Goal: Information Seeking & Learning: Learn about a topic

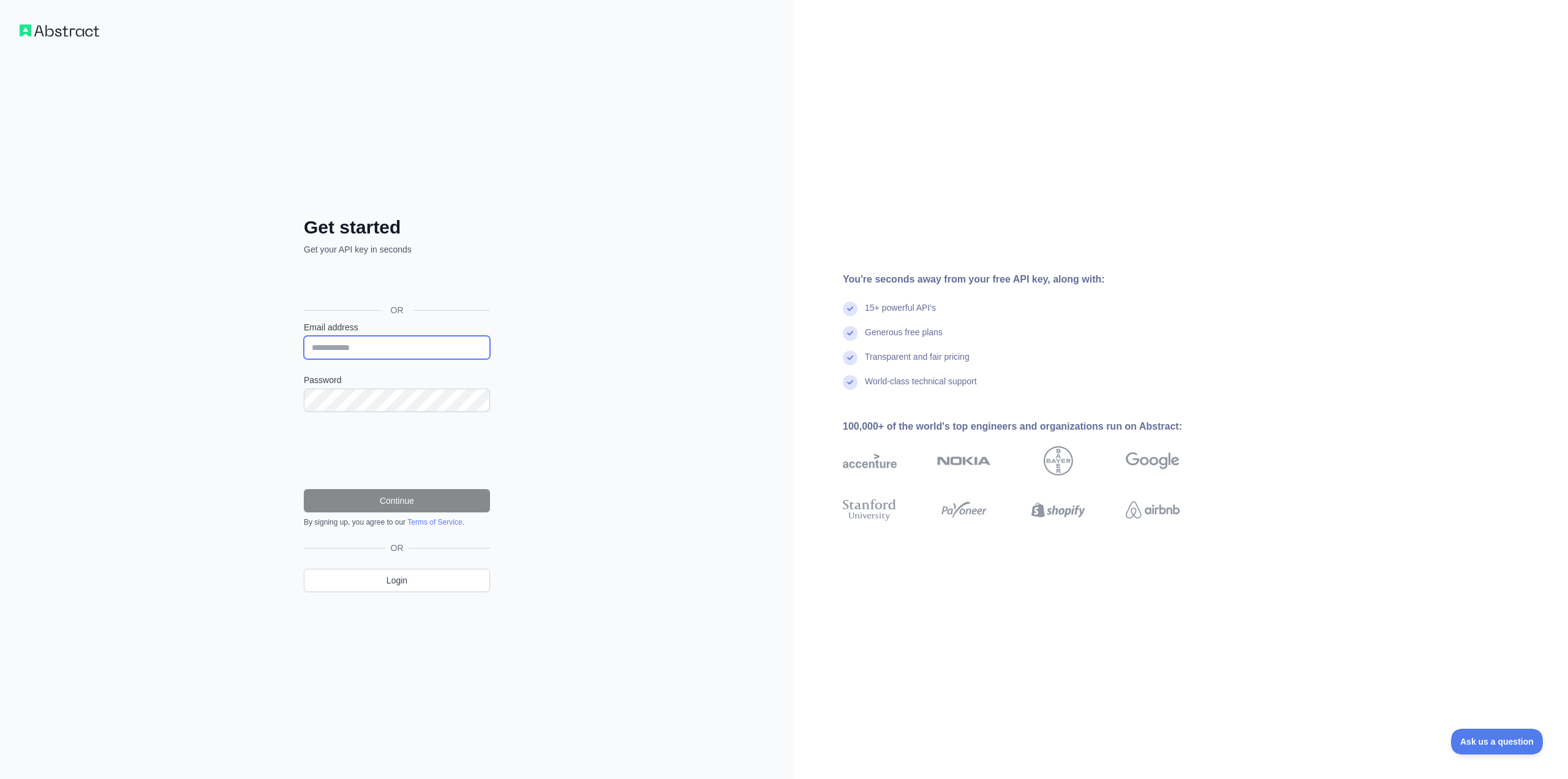
type input "**********"
click at [412, 504] on button "Continue" at bounding box center [397, 500] width 187 height 23
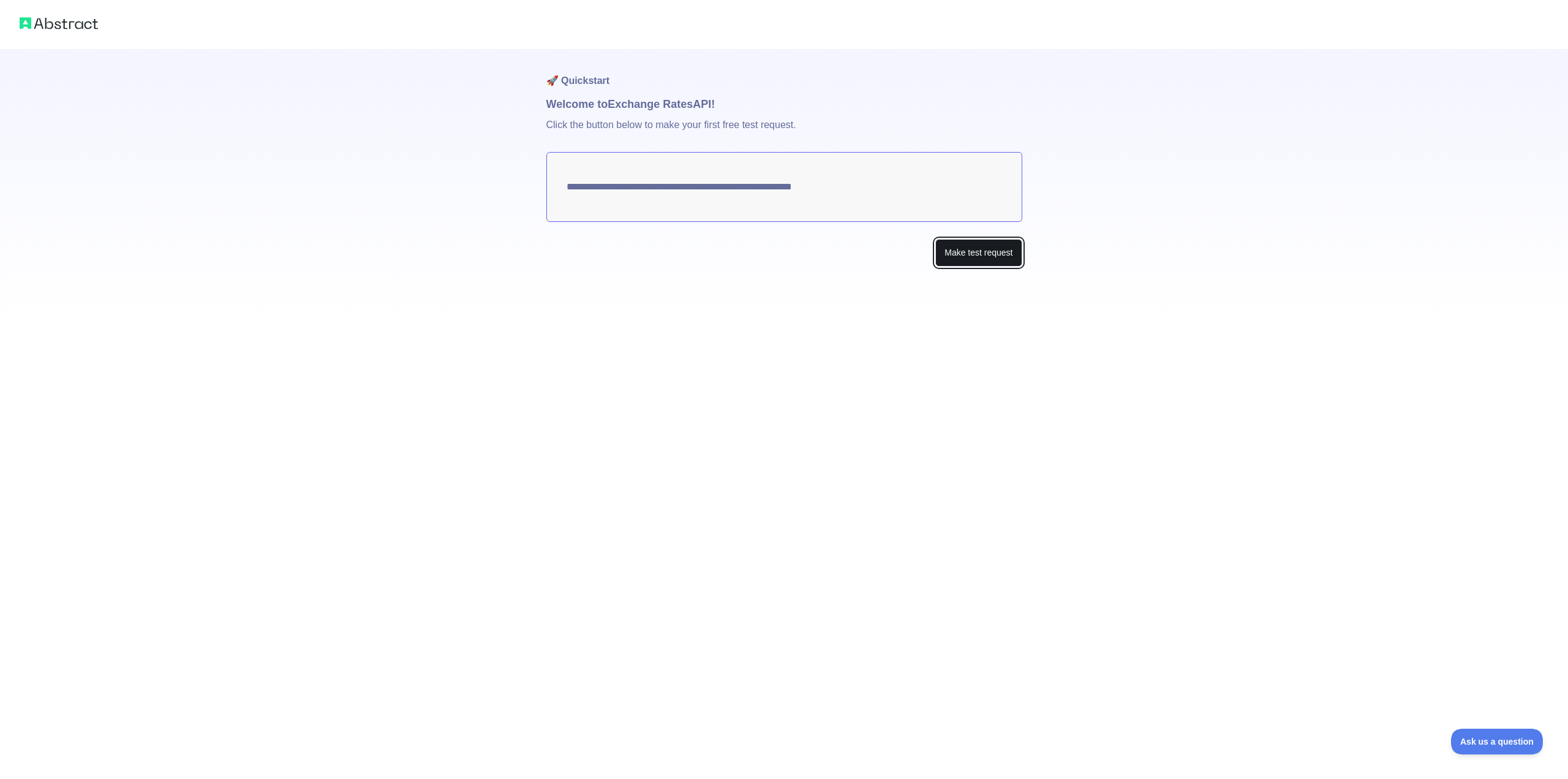
click at [948, 249] on button "Make test request" at bounding box center [979, 253] width 86 height 27
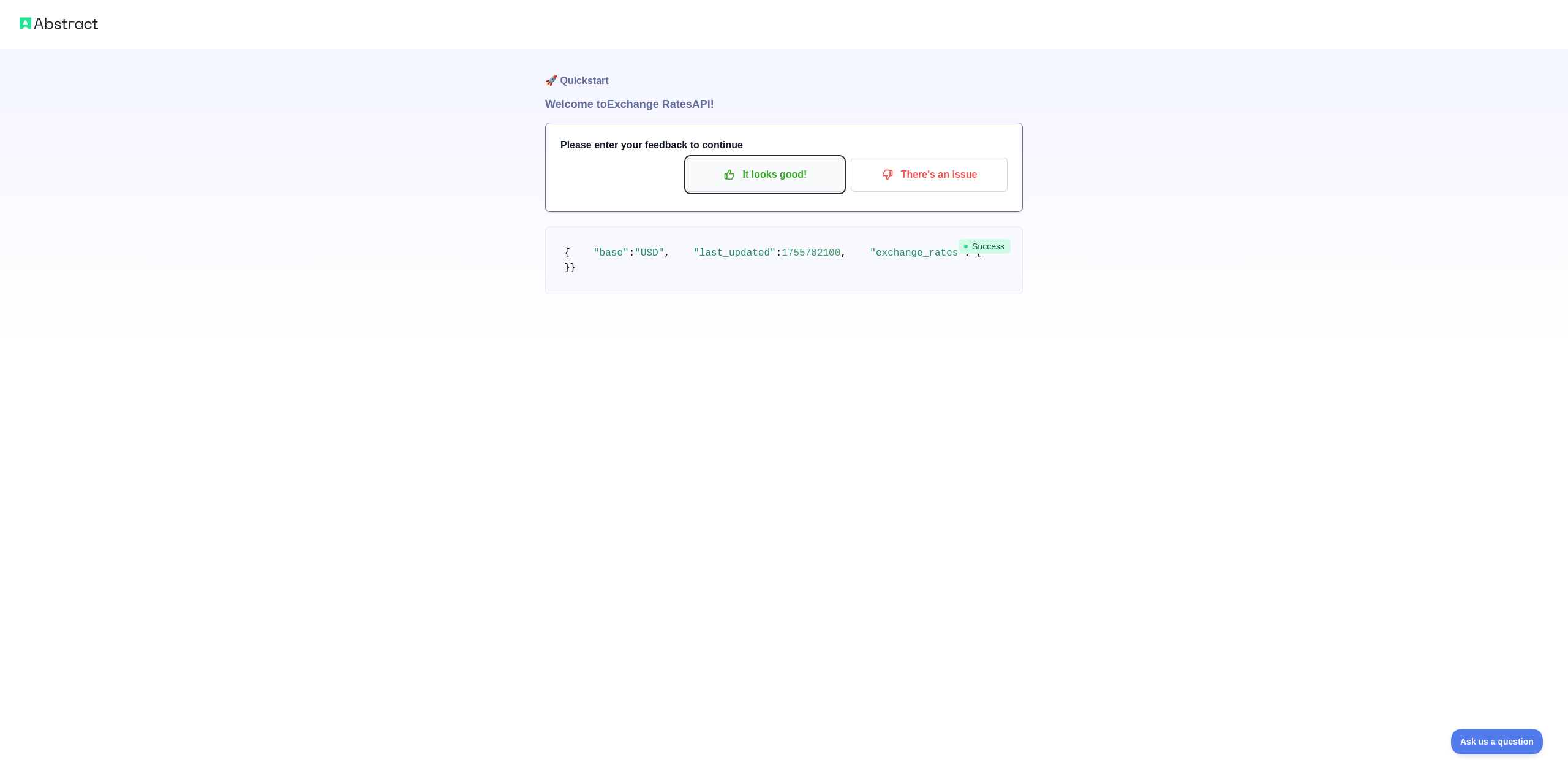
click at [786, 180] on p "It looks good!" at bounding box center [765, 174] width 139 height 21
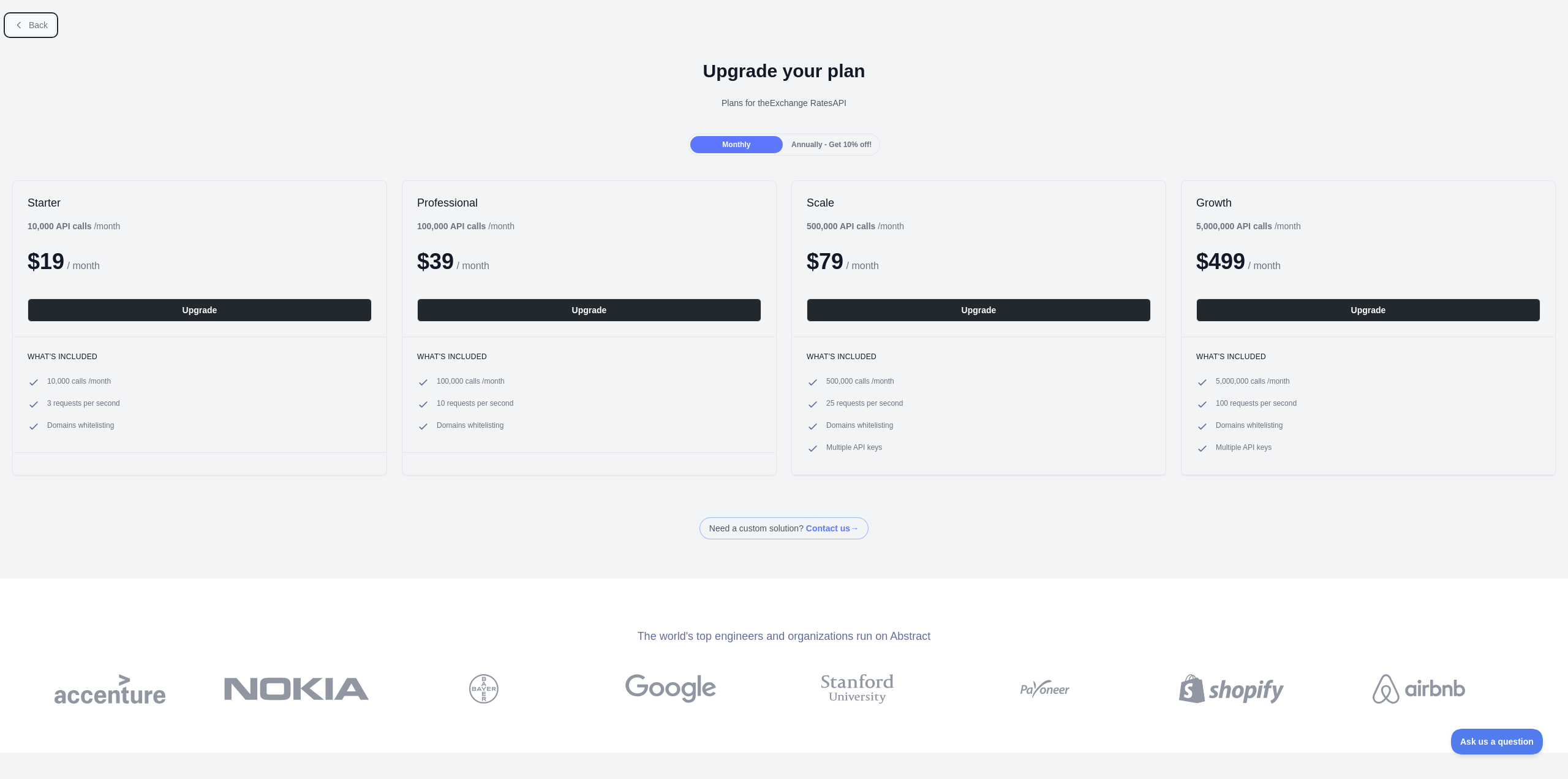
click at [39, 22] on span "Back" at bounding box center [37, 25] width 19 height 10
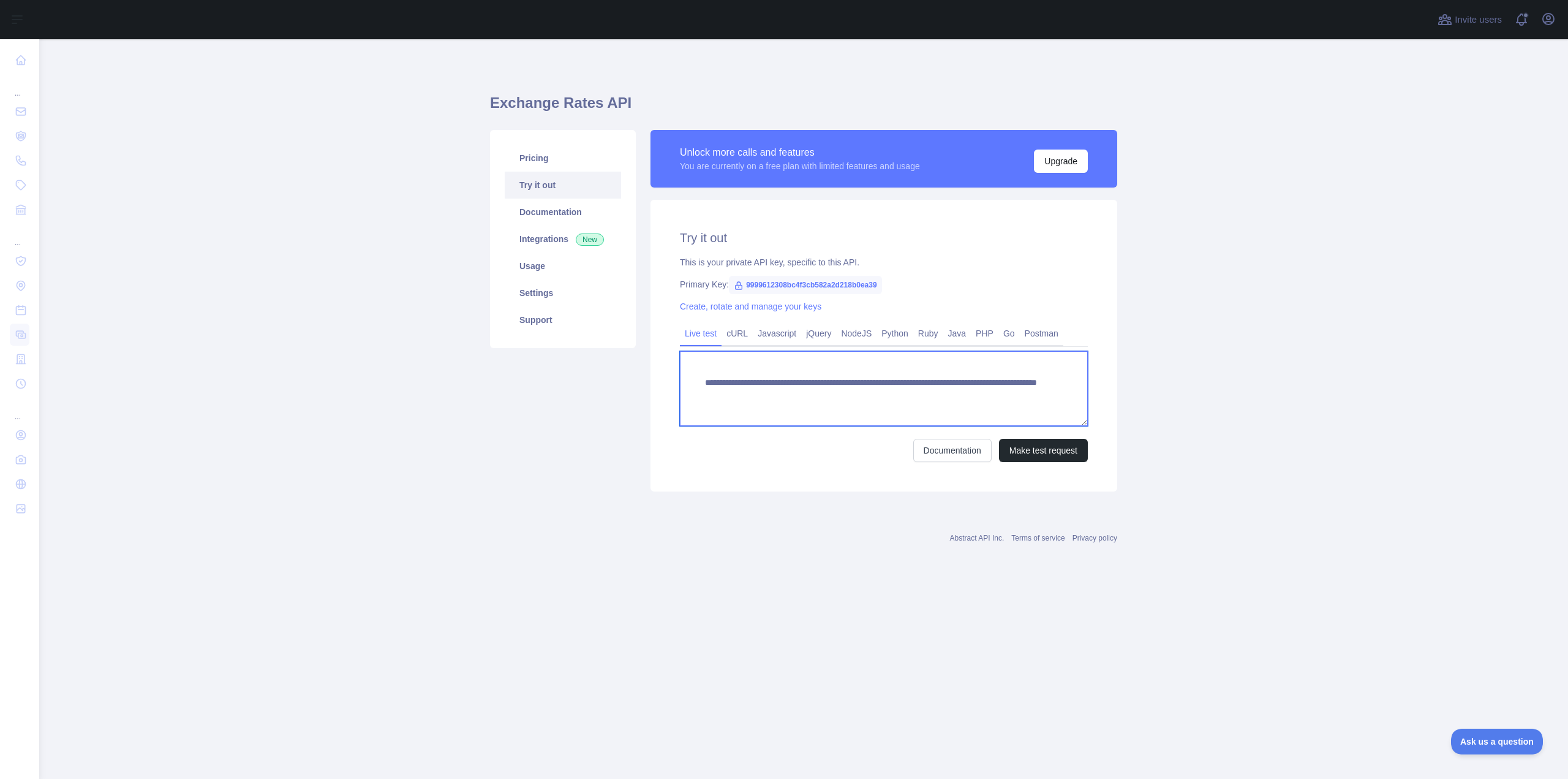
drag, startPoint x: 991, startPoint y: 391, endPoint x: 699, endPoint y: 385, distance: 292.1
click at [699, 385] on textarea "**********" at bounding box center [884, 388] width 408 height 75
click at [549, 372] on div "Pricing Try it out Documentation Integrations New Usage Settings Support" at bounding box center [563, 311] width 160 height 362
click at [535, 274] on link "Usage" at bounding box center [563, 266] width 116 height 27
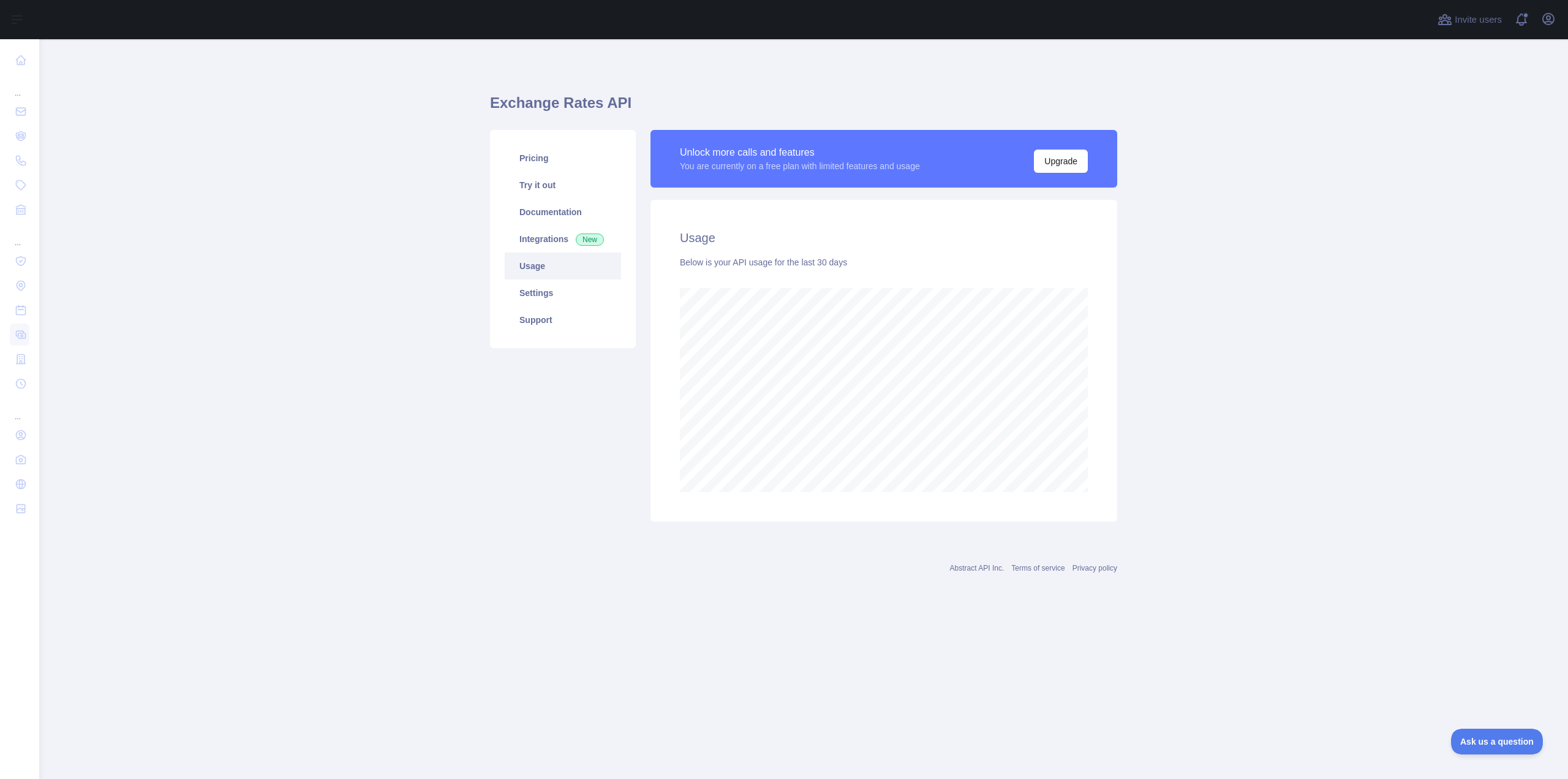
scroll to position [740, 1529]
click at [531, 242] on link "Integrations New" at bounding box center [563, 239] width 116 height 27
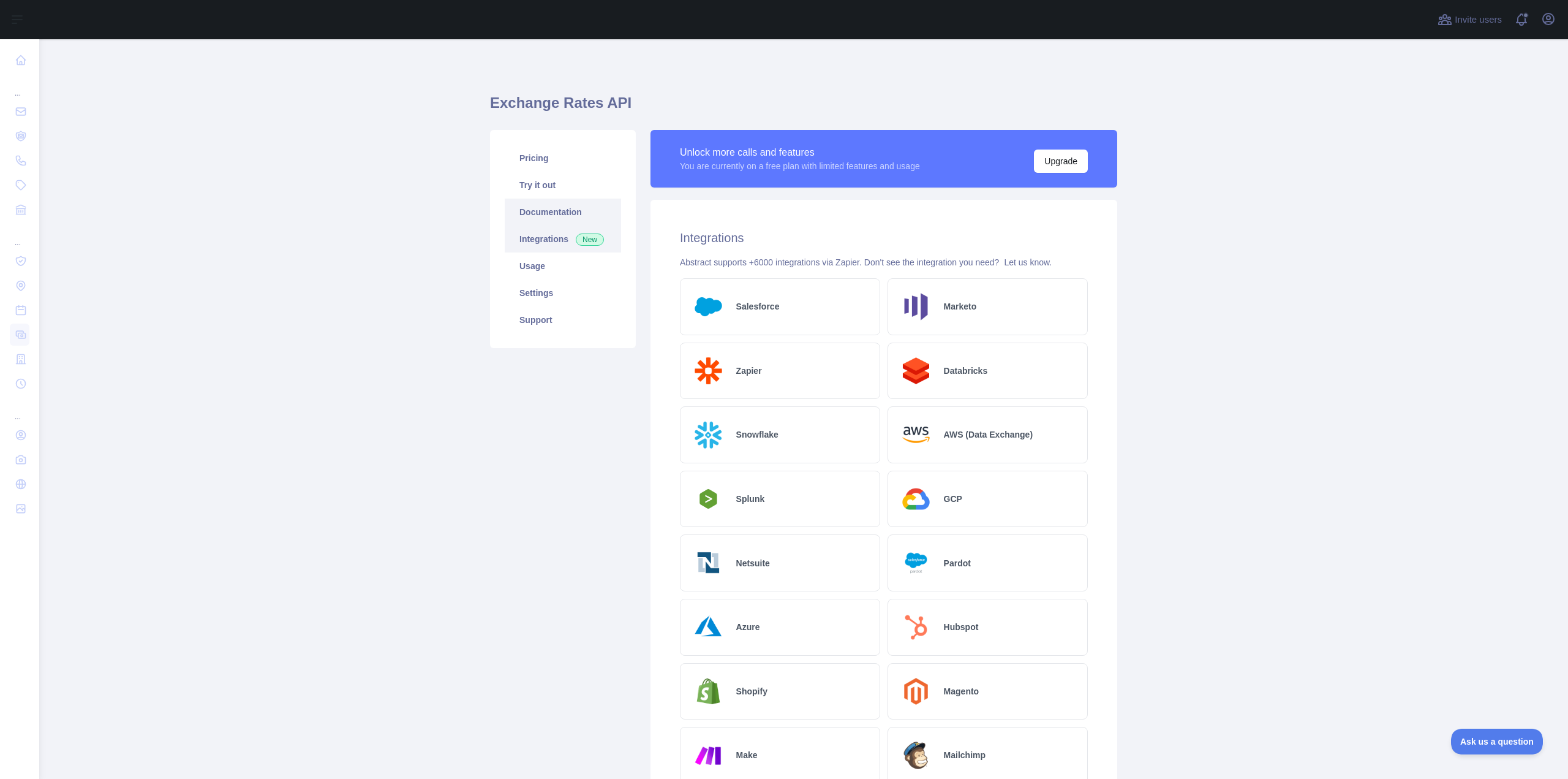
click at [530, 215] on link "Documentation" at bounding box center [563, 212] width 116 height 27
